Goal: Find contact information: Find contact information

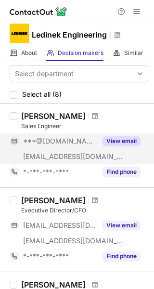
click at [108, 140] on button "View email" at bounding box center [122, 142] width 38 height 10
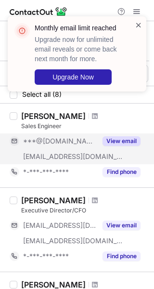
click at [141, 22] on span at bounding box center [139, 25] width 8 height 10
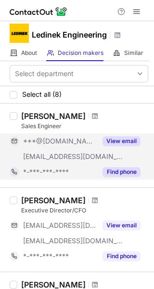
click at [126, 171] on button "Find phone" at bounding box center [122, 172] width 38 height 10
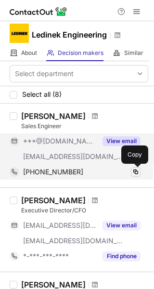
click at [137, 172] on span at bounding box center [136, 172] width 8 height 8
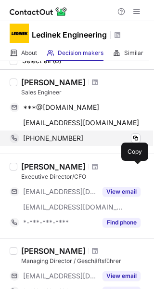
scroll to position [48, 0]
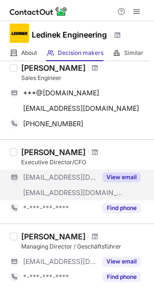
click at [118, 177] on button "View email" at bounding box center [122, 178] width 38 height 10
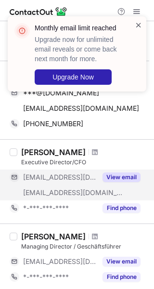
click at [139, 28] on span at bounding box center [139, 25] width 8 height 10
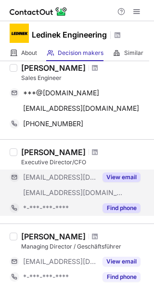
click at [124, 205] on button "Find phone" at bounding box center [122, 209] width 38 height 10
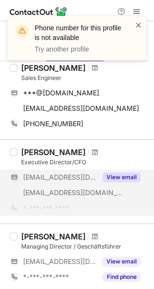
click at [137, 22] on span at bounding box center [139, 25] width 8 height 10
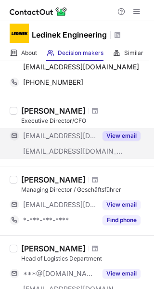
scroll to position [145, 0]
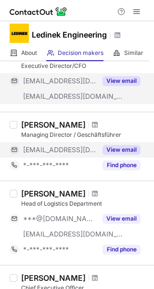
click at [126, 151] on button "View email" at bounding box center [122, 150] width 38 height 10
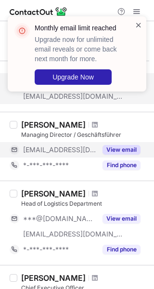
click at [142, 22] on span at bounding box center [139, 25] width 8 height 10
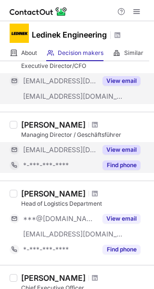
click at [123, 163] on button "Find phone" at bounding box center [122, 166] width 38 height 10
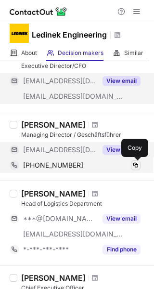
click at [134, 165] on span at bounding box center [136, 166] width 8 height 8
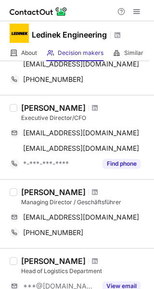
scroll to position [96, 0]
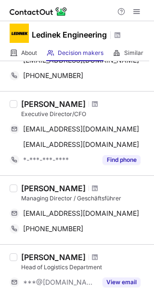
drag, startPoint x: 22, startPoint y: 189, endPoint x: 100, endPoint y: 189, distance: 77.7
click at [86, 189] on div "[PERSON_NAME]" at bounding box center [53, 189] width 65 height 10
copy div "[PERSON_NAME]"
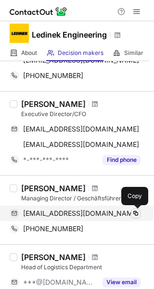
click at [135, 213] on span at bounding box center [136, 214] width 8 height 8
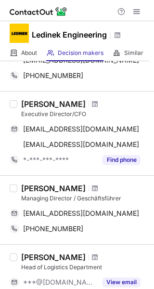
copy div "[PERSON_NAME]"
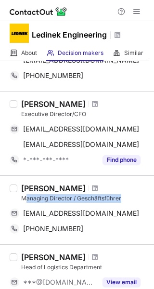
drag, startPoint x: 25, startPoint y: 198, endPoint x: 121, endPoint y: 200, distance: 96.0
click at [121, 200] on div "Managing Director / Geschäftsführer" at bounding box center [84, 198] width 127 height 9
click at [34, 200] on div "Managing Director / Geschäftsführer" at bounding box center [84, 198] width 127 height 9
drag, startPoint x: 20, startPoint y: 199, endPoint x: 126, endPoint y: 198, distance: 106.1
click at [126, 198] on div "Markus Weiss-moser Managing Director / Geschäftsführer ***@ledinek.com Copy +43…" at bounding box center [82, 210] width 131 height 53
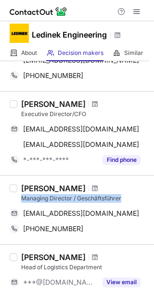
copy div "Managing Director / Geschäftsführer"
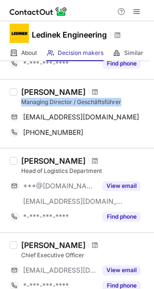
scroll to position [241, 0]
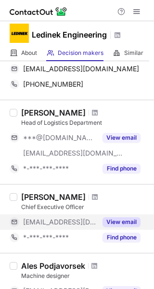
click at [118, 221] on button "View email" at bounding box center [122, 223] width 38 height 10
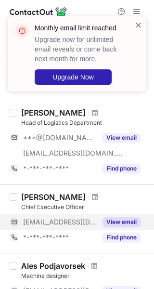
click at [138, 25] on span at bounding box center [139, 25] width 8 height 10
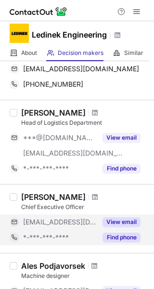
click at [116, 238] on button "Find phone" at bounding box center [122, 238] width 38 height 10
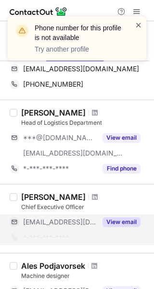
click at [140, 27] on span at bounding box center [139, 25] width 8 height 10
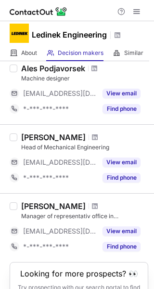
scroll to position [434, 0]
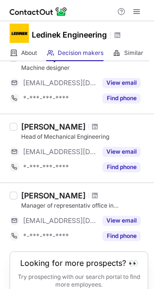
click at [116, 220] on button "View email" at bounding box center [122, 221] width 38 height 10
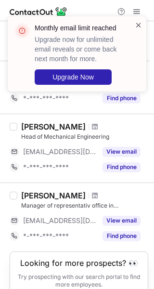
click at [139, 25] on span at bounding box center [139, 25] width 8 height 10
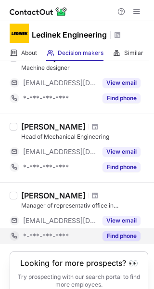
click at [126, 236] on button "Find phone" at bounding box center [122, 237] width 38 height 10
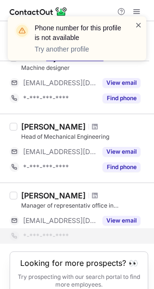
click at [139, 22] on span at bounding box center [139, 25] width 8 height 10
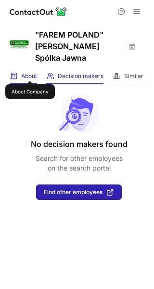
click at [30, 72] on span "About" at bounding box center [29, 76] width 16 height 8
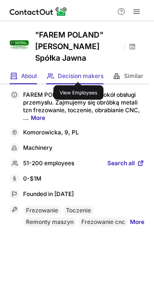
click at [79, 73] on span "Decision makers" at bounding box center [81, 76] width 46 height 8
